Goal: Transaction & Acquisition: Purchase product/service

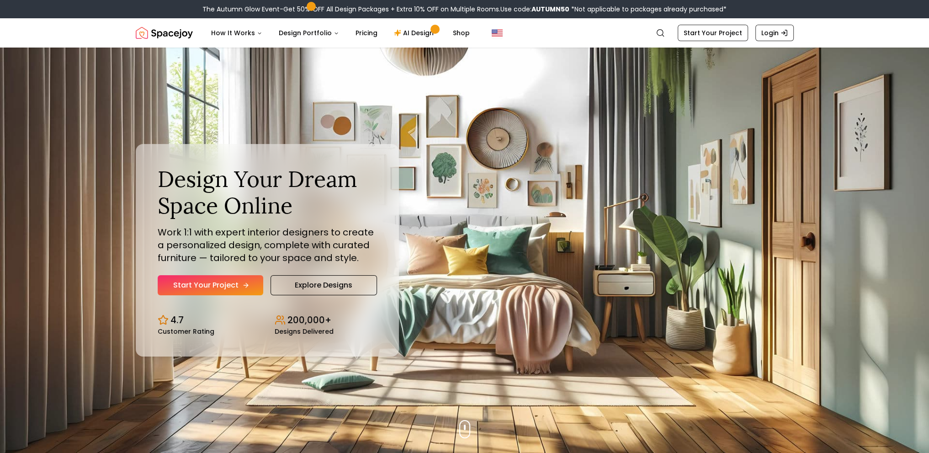
click at [214, 292] on link "Start Your Project" at bounding box center [211, 285] width 106 height 20
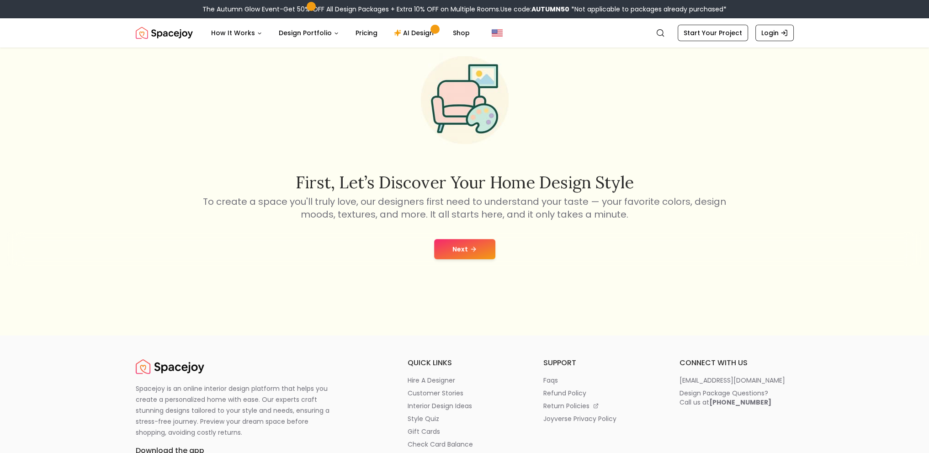
scroll to position [137, 0]
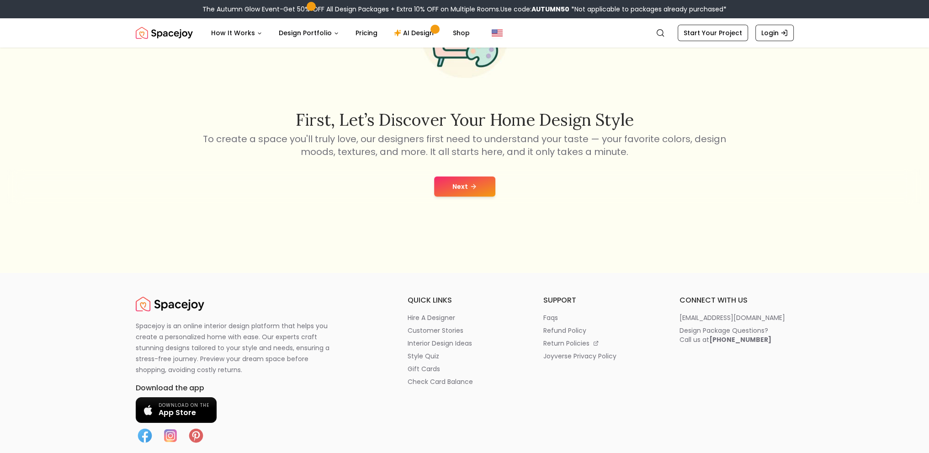
click at [477, 191] on button "Next" at bounding box center [464, 186] width 61 height 20
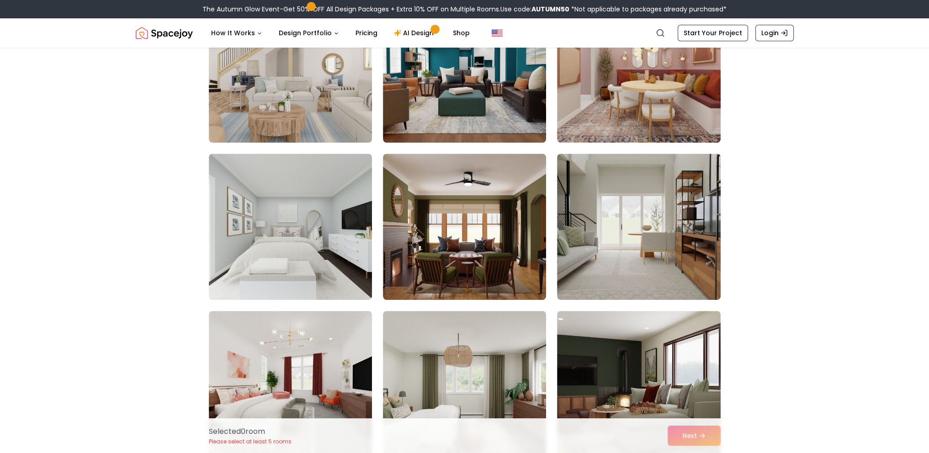
scroll to position [960, 0]
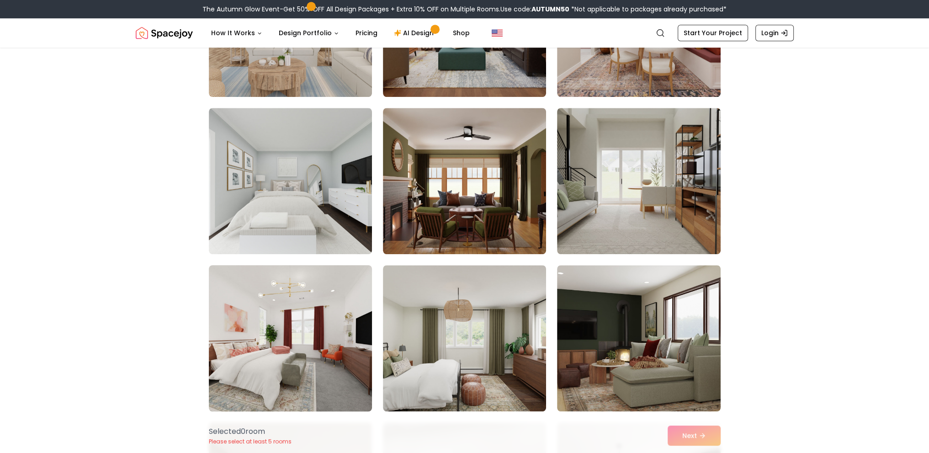
click at [277, 349] on img at bounding box center [290, 338] width 171 height 154
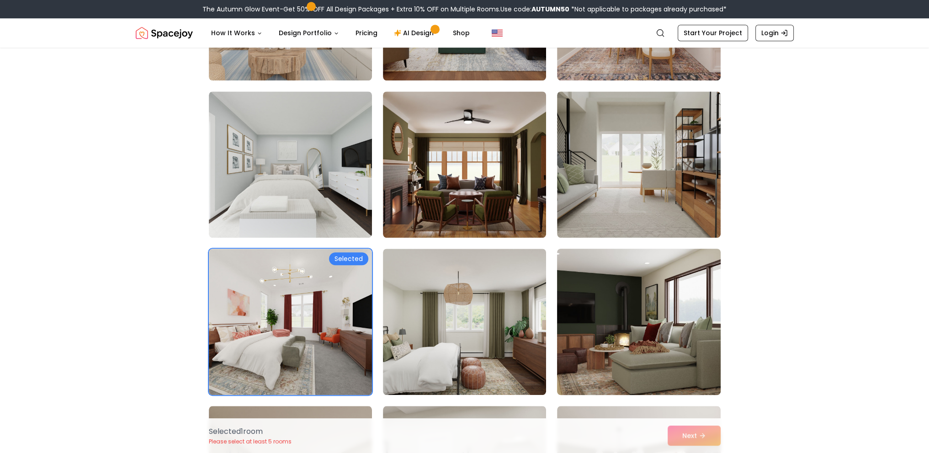
scroll to position [1006, 0]
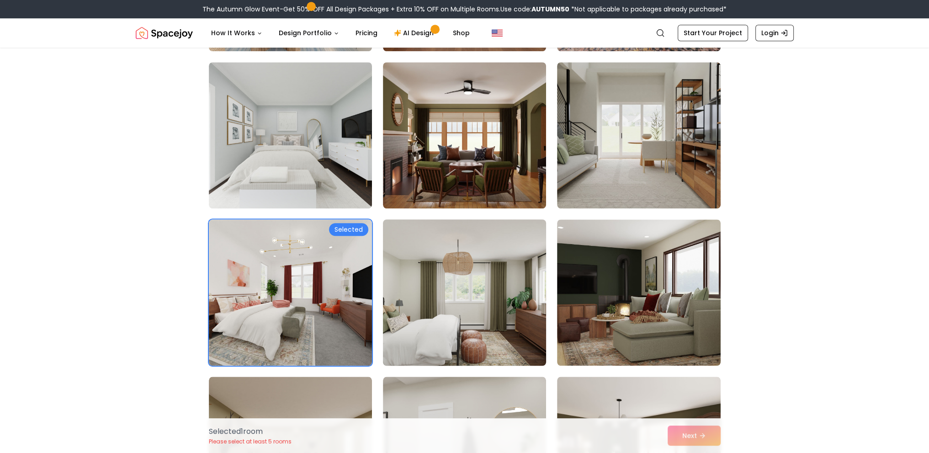
click at [485, 343] on img at bounding box center [464, 293] width 171 height 154
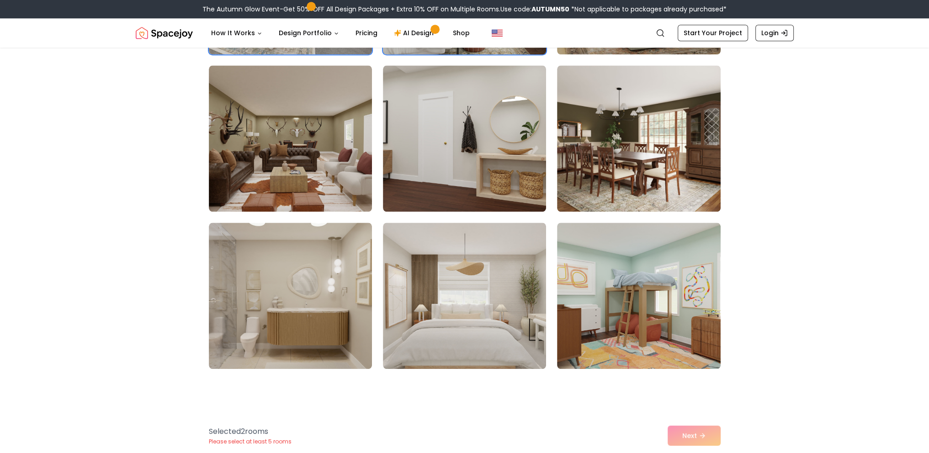
scroll to position [1371, 0]
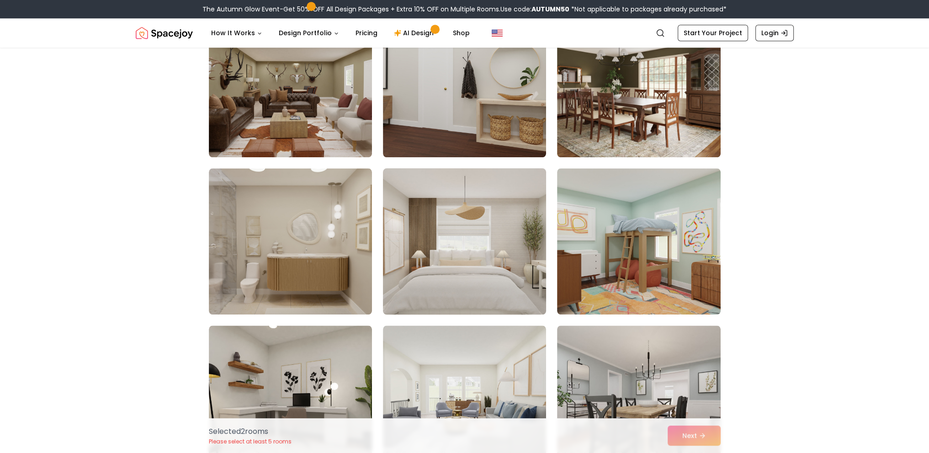
click at [441, 263] on img at bounding box center [464, 242] width 171 height 154
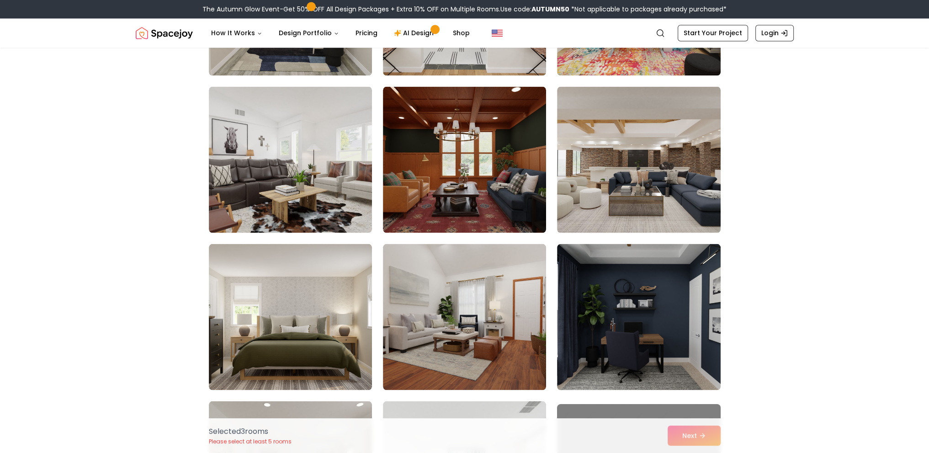
scroll to position [2240, 0]
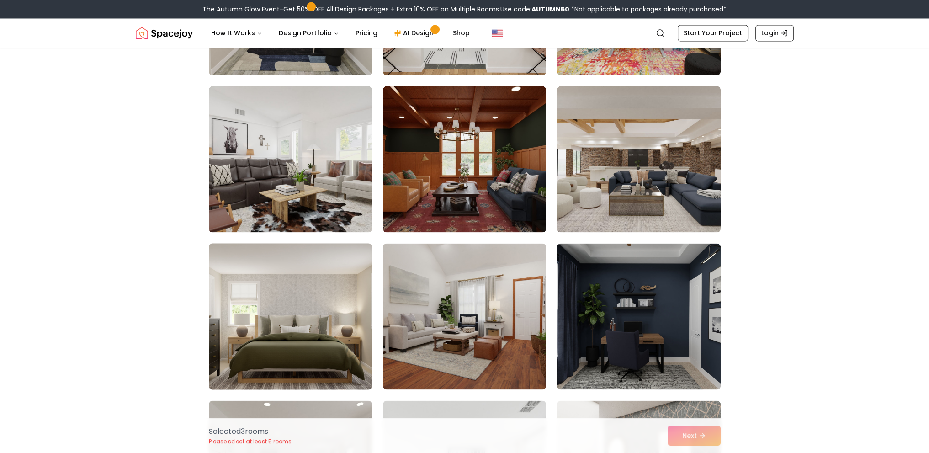
click at [309, 340] on img at bounding box center [290, 317] width 171 height 154
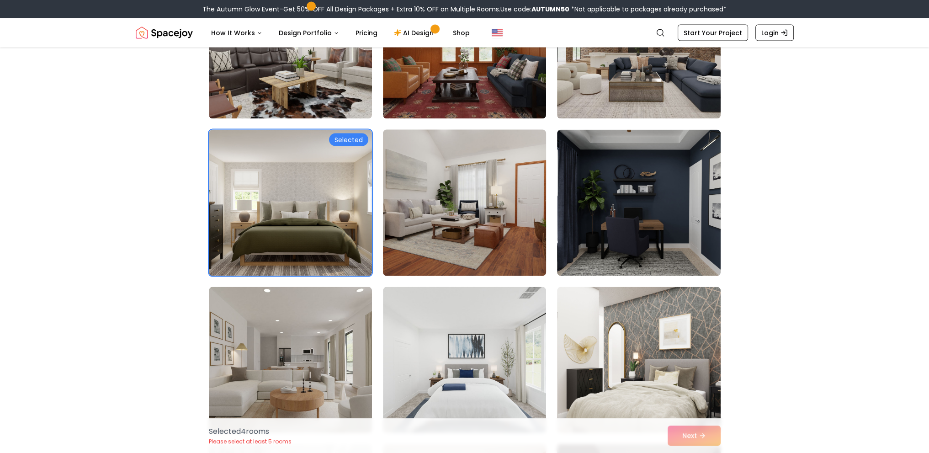
scroll to position [2423, 0]
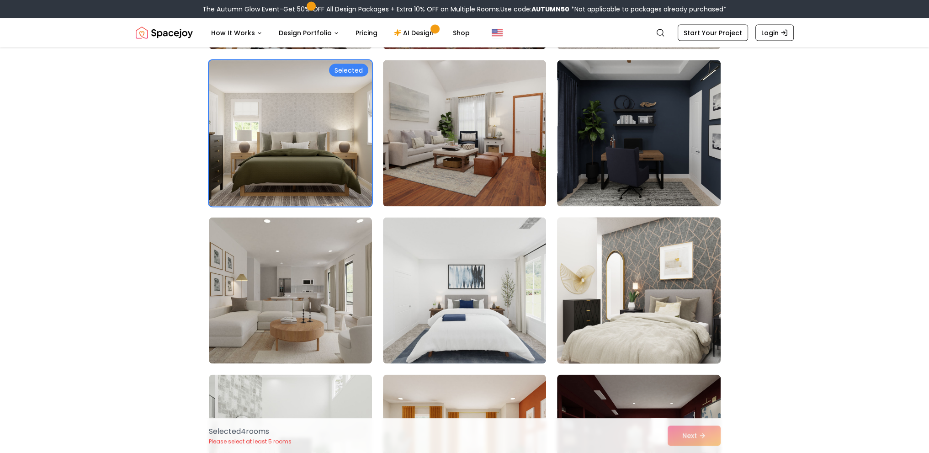
click at [594, 307] on img at bounding box center [638, 291] width 171 height 154
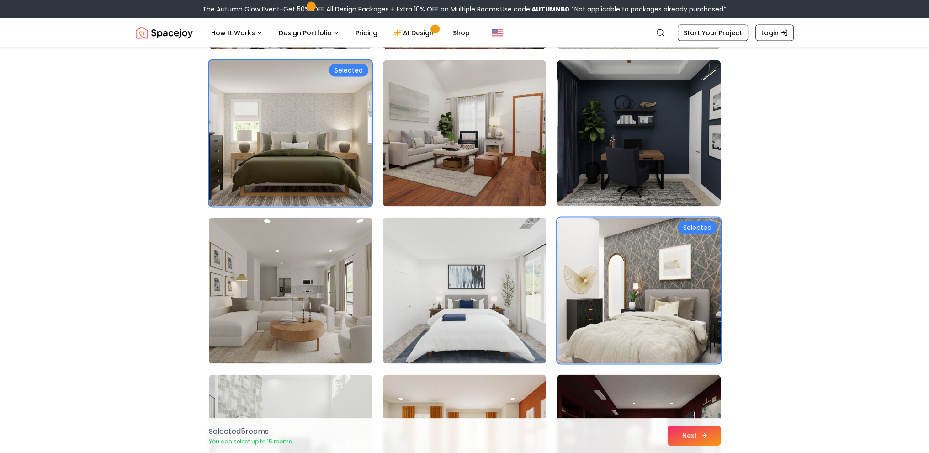
click at [701, 435] on icon at bounding box center [704, 435] width 7 height 7
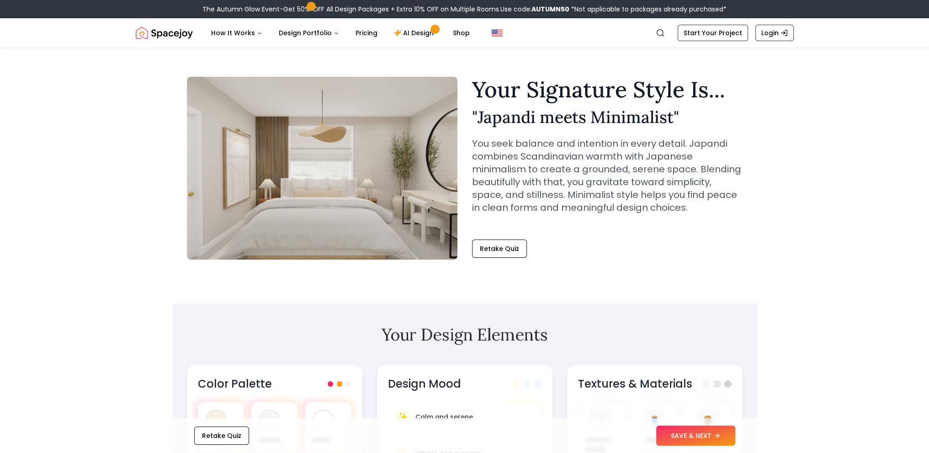
scroll to position [137, 0]
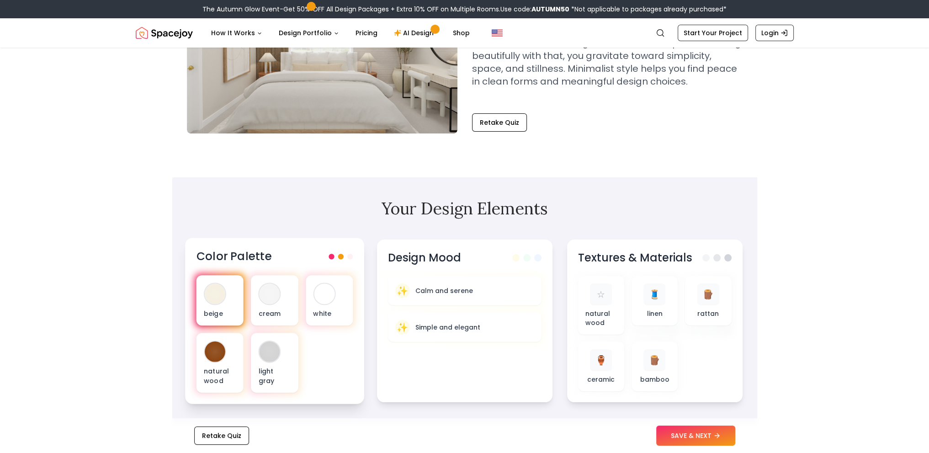
click at [216, 300] on div at bounding box center [215, 293] width 21 height 21
click at [448, 329] on p "Simple and elegant" at bounding box center [447, 327] width 66 height 9
click at [602, 305] on div "☆" at bounding box center [600, 293] width 22 height 22
click at [605, 309] on p "natural wood" at bounding box center [600, 318] width 32 height 19
click at [608, 334] on div "☆ natural wood" at bounding box center [599, 305] width 47 height 60
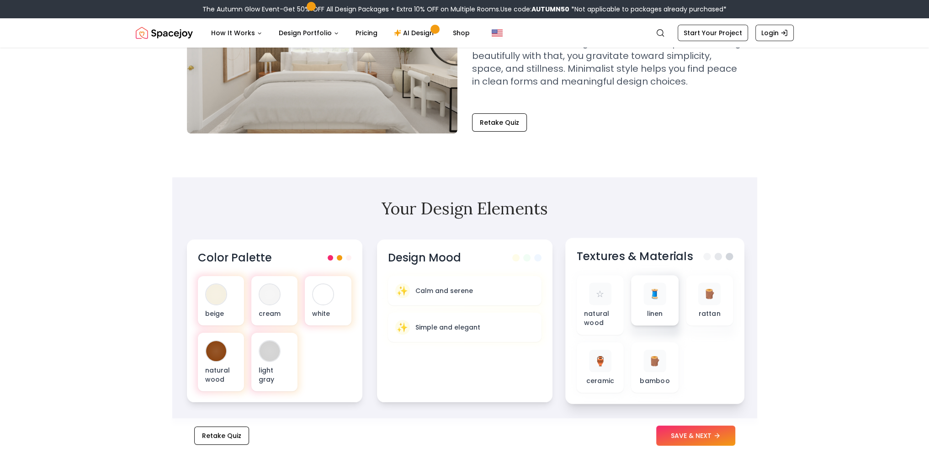
click at [662, 294] on div "🧵" at bounding box center [655, 293] width 22 height 22
click at [694, 437] on button "SAVE & NEXT" at bounding box center [695, 436] width 79 height 20
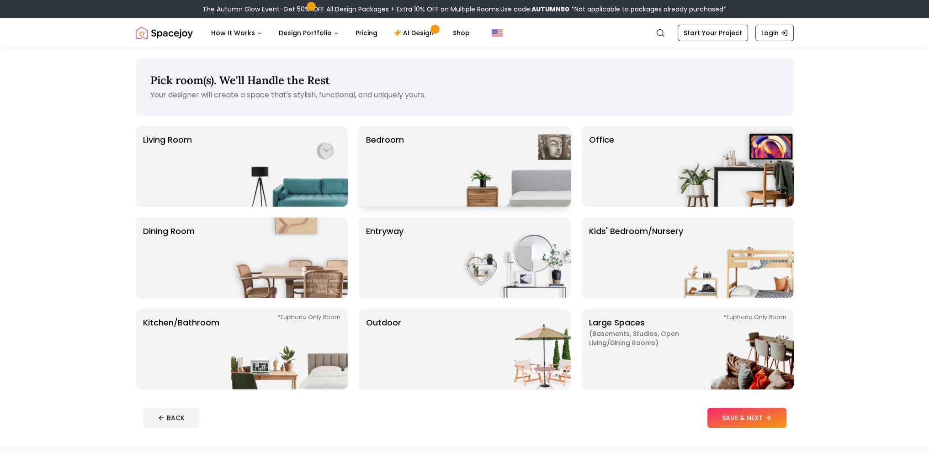
click at [404, 178] on div "Bedroom" at bounding box center [465, 166] width 212 height 80
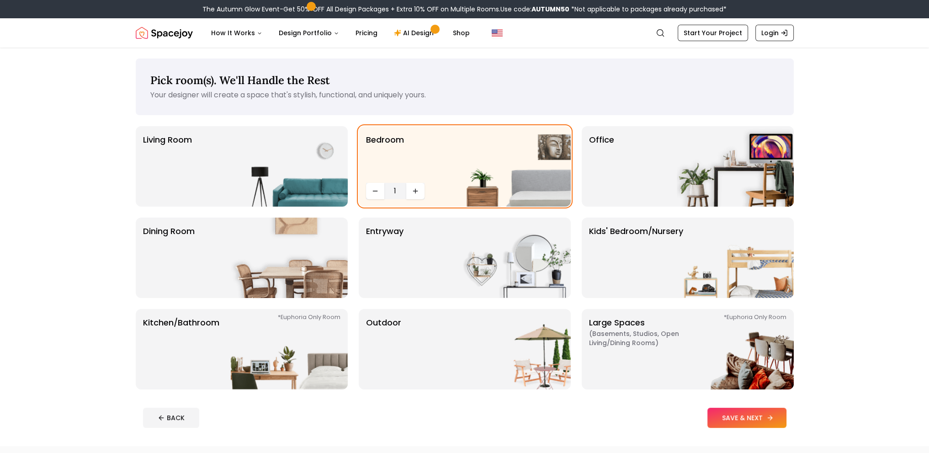
click at [733, 412] on button "SAVE & NEXT" at bounding box center [747, 418] width 79 height 20
